Goal: Task Accomplishment & Management: Manage account settings

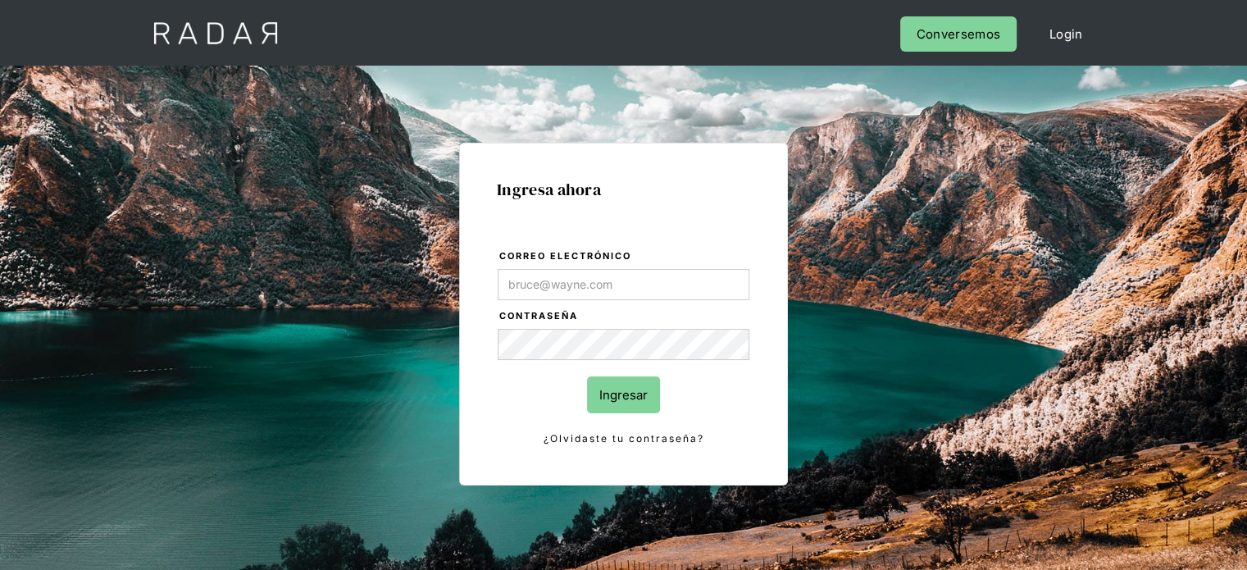
type input "[EMAIL_ADDRESS][PERSON_NAME][DOMAIN_NAME]"
click at [646, 379] on input "Ingresar" at bounding box center [623, 394] width 73 height 37
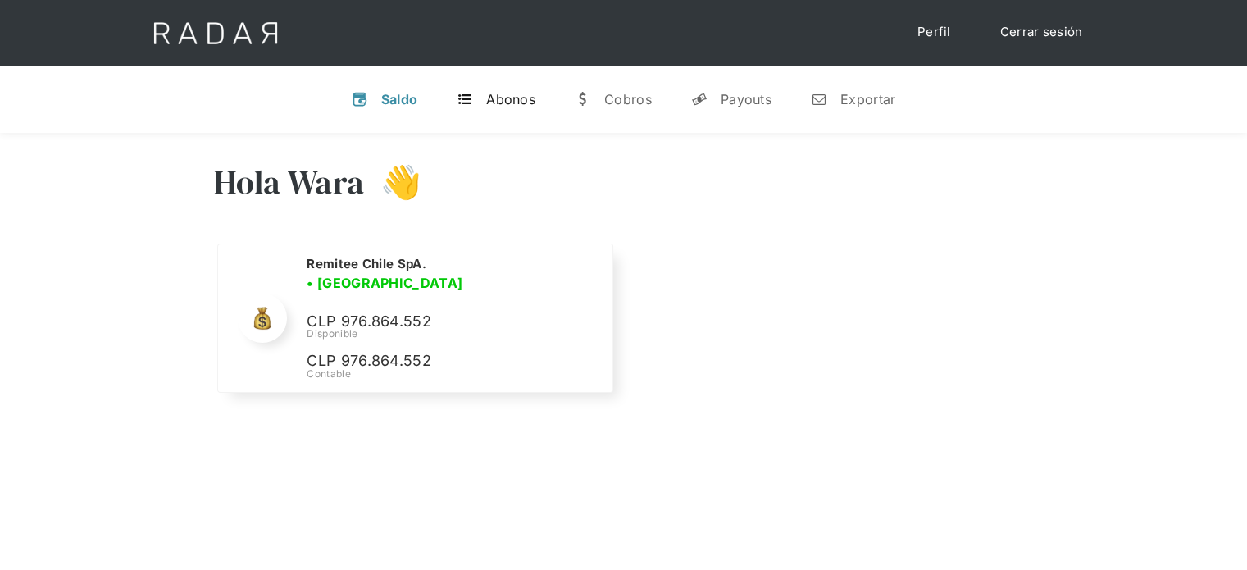
click at [518, 104] on div "Abonos" at bounding box center [510, 99] width 49 height 16
